Goal: Information Seeking & Learning: Compare options

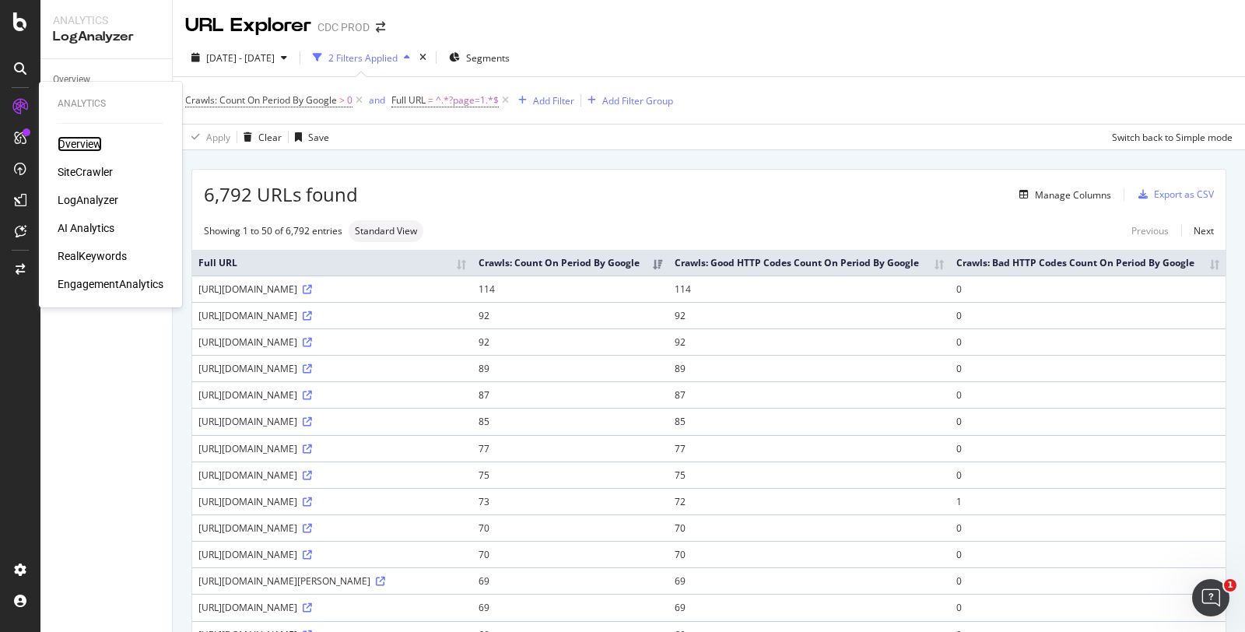
click at [80, 116] on div "Overview" at bounding box center [80, 144] width 44 height 16
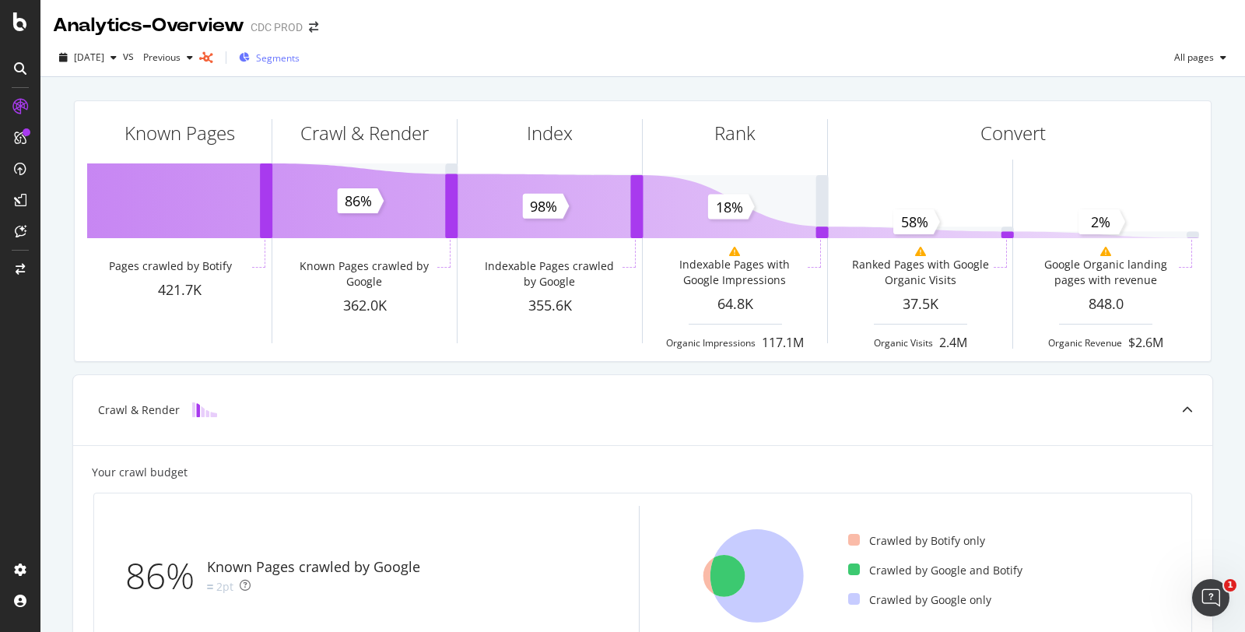
click at [295, 62] on span "Segments" at bounding box center [278, 57] width 44 height 13
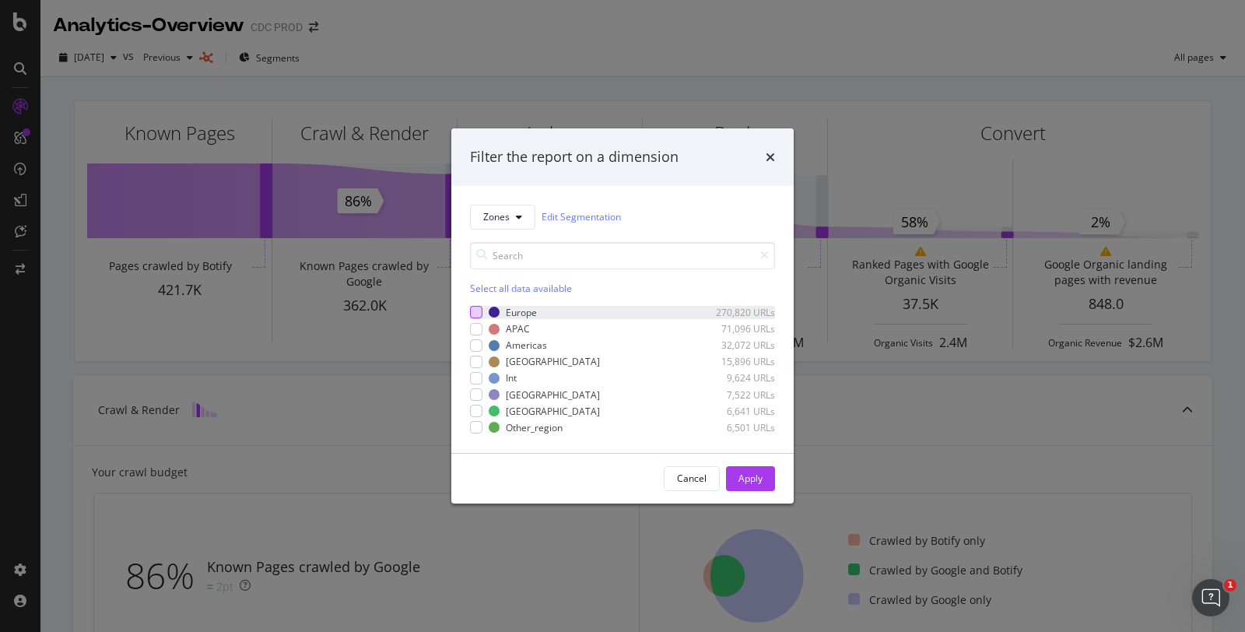
click at [443, 116] on div "modal" at bounding box center [476, 312] width 12 height 12
click at [443, 116] on div "Apply" at bounding box center [751, 478] width 24 height 13
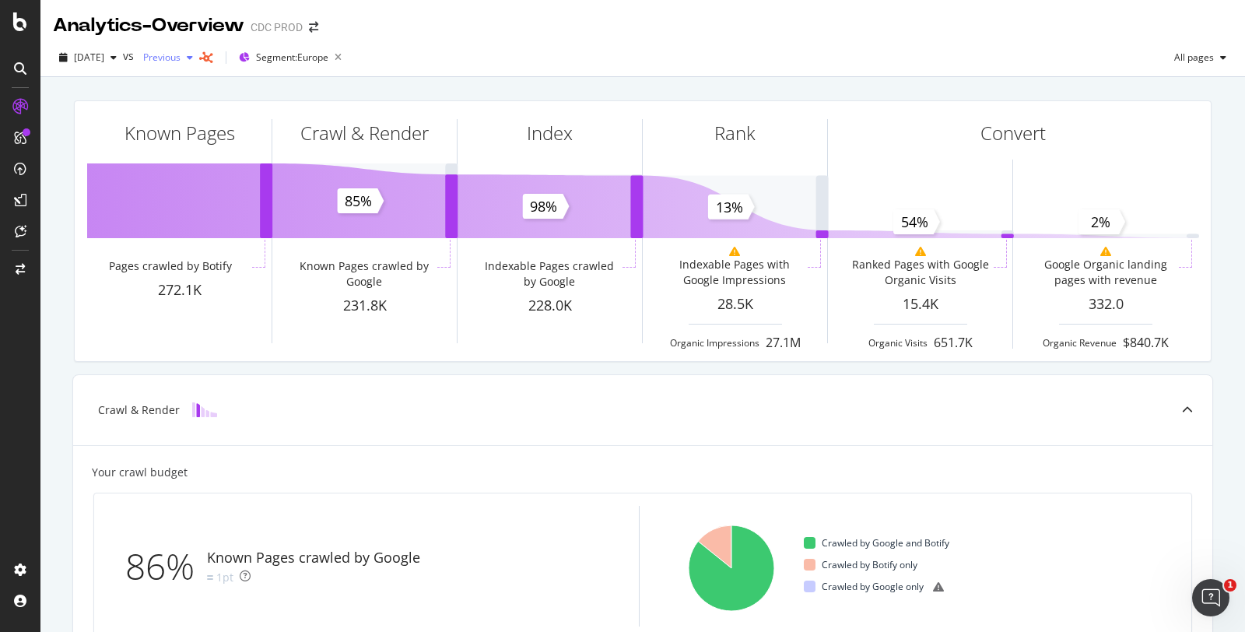
click at [181, 61] on span "Previous" at bounding box center [159, 57] width 44 height 13
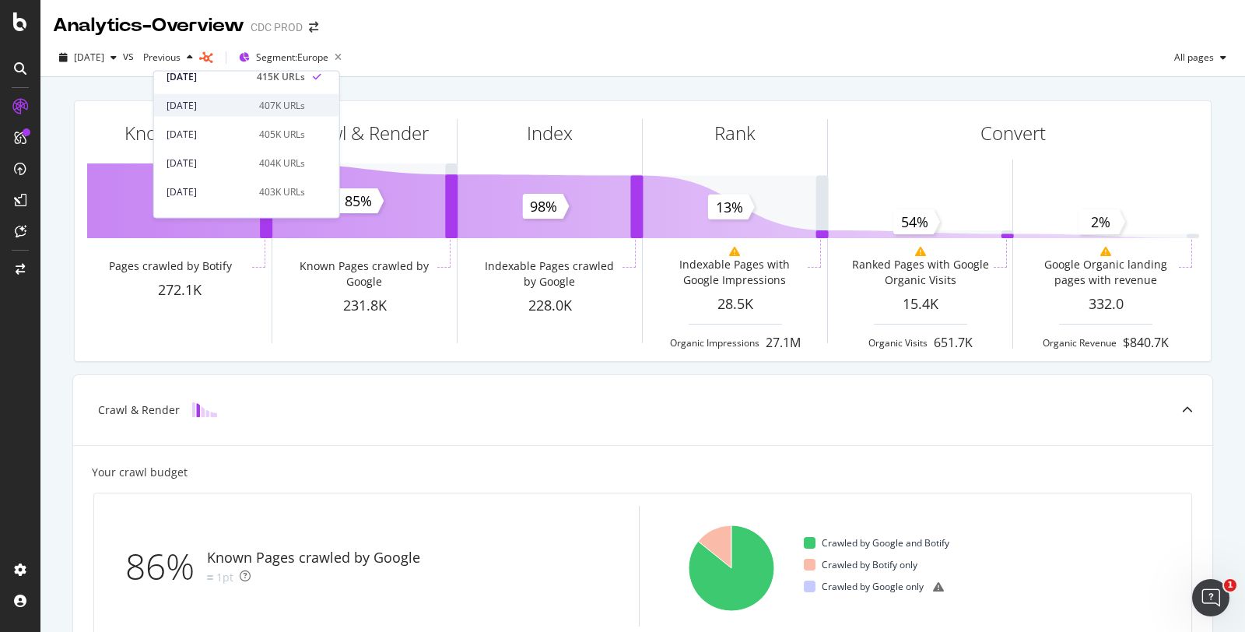
scroll to position [86, 0]
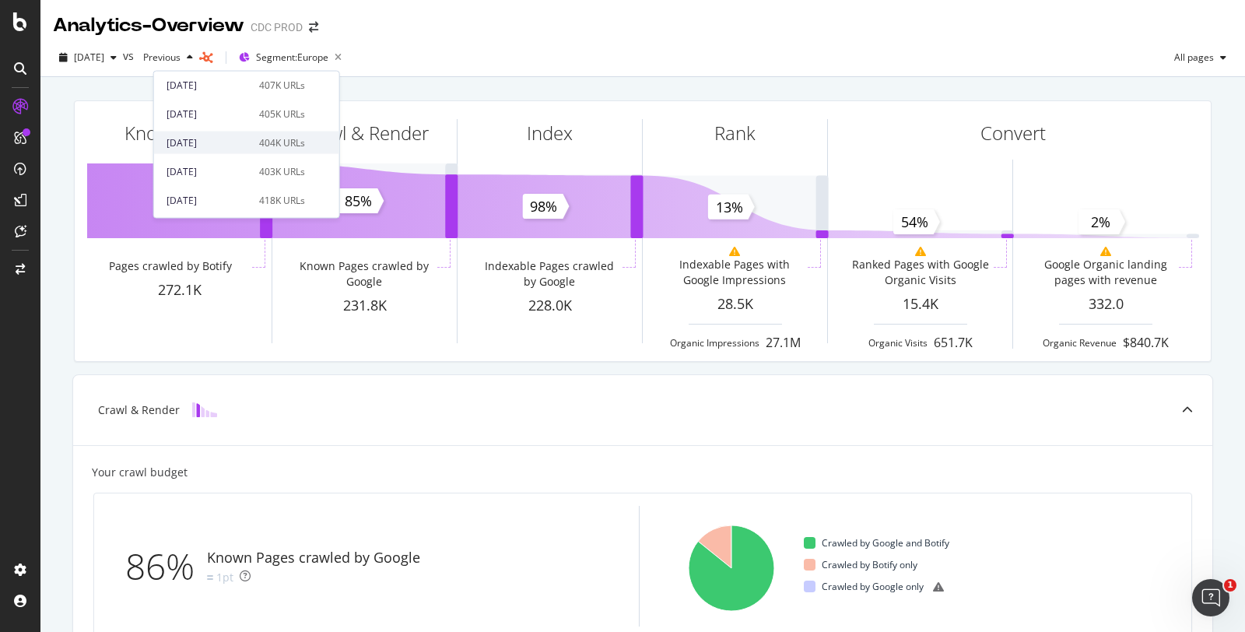
click at [223, 116] on div "2025 Sep. 5th" at bounding box center [208, 142] width 83 height 14
